Goal: Transaction & Acquisition: Purchase product/service

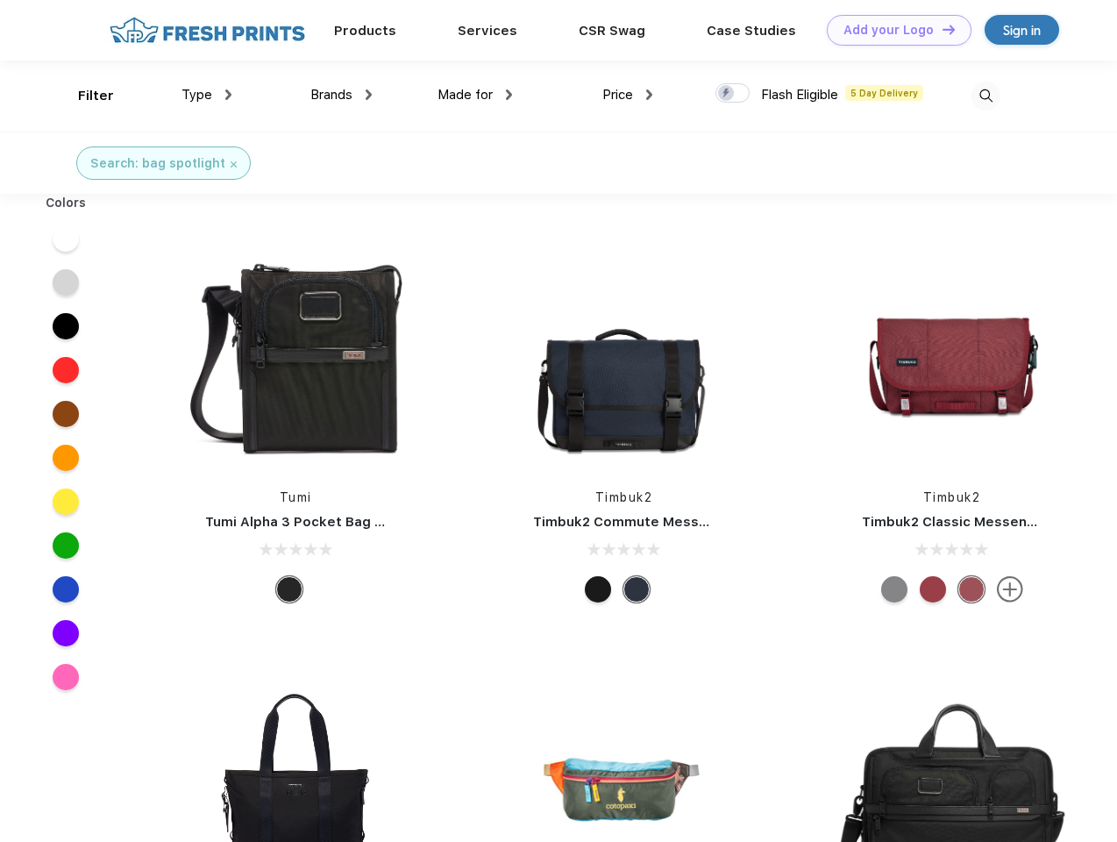
click at [893, 30] on link "Add your Logo Design Tool" at bounding box center [899, 30] width 145 height 31
click at [0, 0] on div "Design Tool" at bounding box center [0, 0] width 0 height 0
click at [941, 29] on link "Add your Logo Design Tool" at bounding box center [899, 30] width 145 height 31
click at [84, 96] on div "Filter" at bounding box center [96, 96] width 36 height 20
click at [207, 95] on span "Type" at bounding box center [197, 95] width 31 height 16
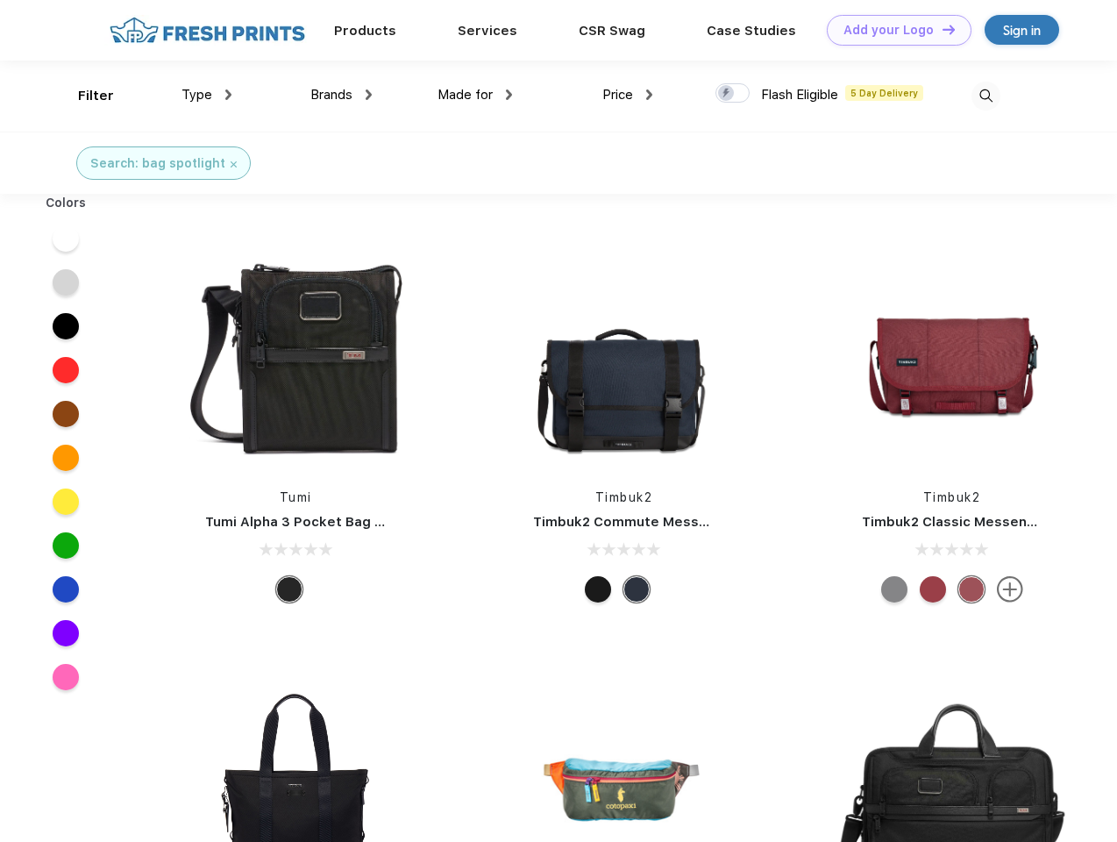
click at [341, 95] on span "Brands" at bounding box center [331, 95] width 42 height 16
click at [475, 95] on span "Made for" at bounding box center [465, 95] width 55 height 16
click at [628, 95] on span "Price" at bounding box center [618, 95] width 31 height 16
click at [733, 94] on div at bounding box center [733, 92] width 34 height 19
click at [727, 94] on input "checkbox" at bounding box center [721, 87] width 11 height 11
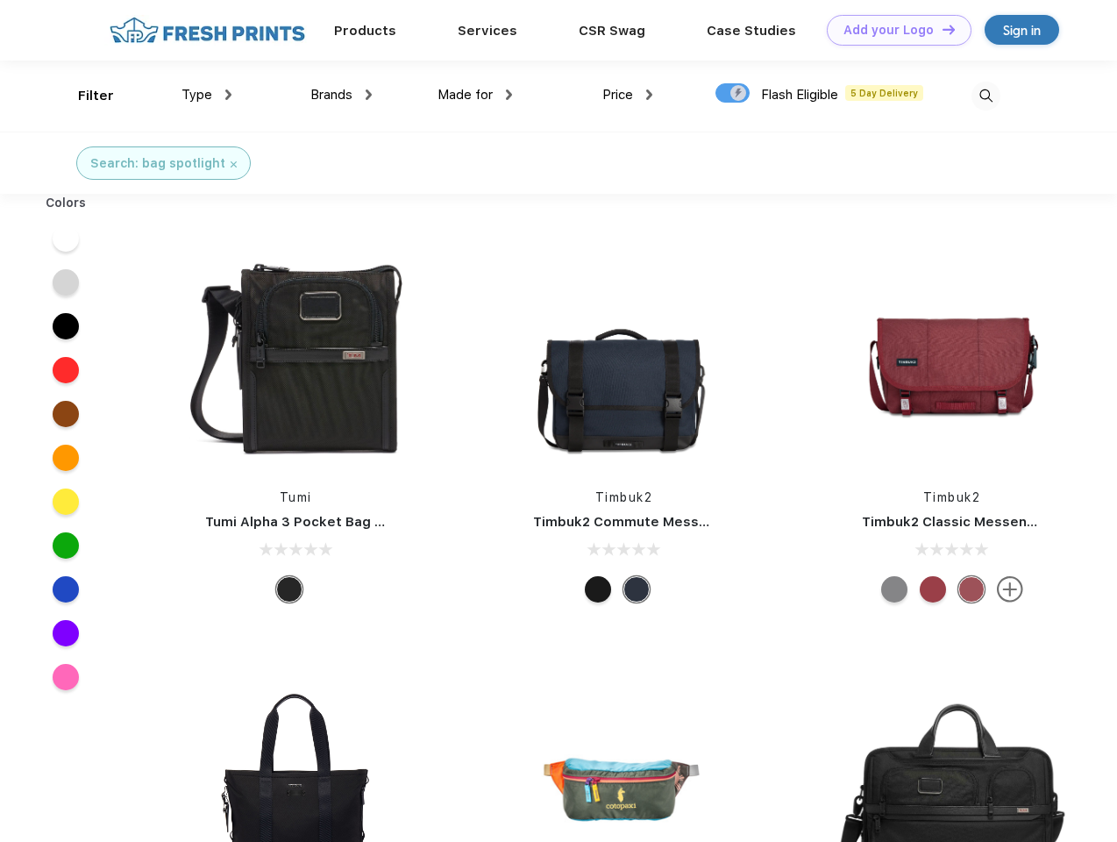
click at [986, 96] on img at bounding box center [986, 96] width 29 height 29
